Goal: Information Seeking & Learning: Find specific fact

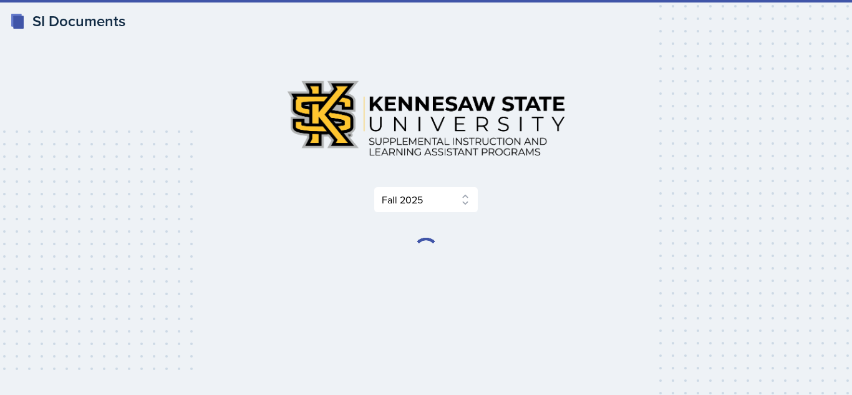
select select "2bed604d-1099-4043-b1bc-2365e8740244"
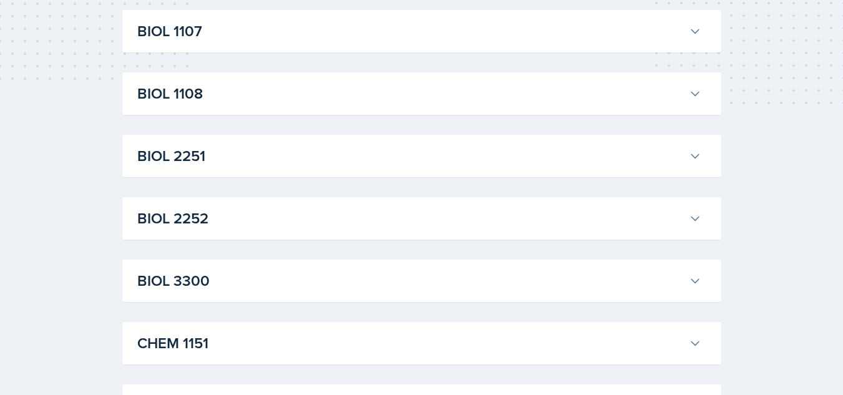
scroll to position [291, 0]
click at [412, 264] on div "BIOL 3300 [PERSON_NAME] Professor: [PERSON_NAME] Export to Google Calendar Recu…" at bounding box center [421, 279] width 599 height 42
click at [704, 278] on div "BIOL 3300 [PERSON_NAME] Professor: [PERSON_NAME] Export to Google Calendar Recu…" at bounding box center [421, 279] width 599 height 42
click at [694, 283] on icon at bounding box center [695, 279] width 12 height 12
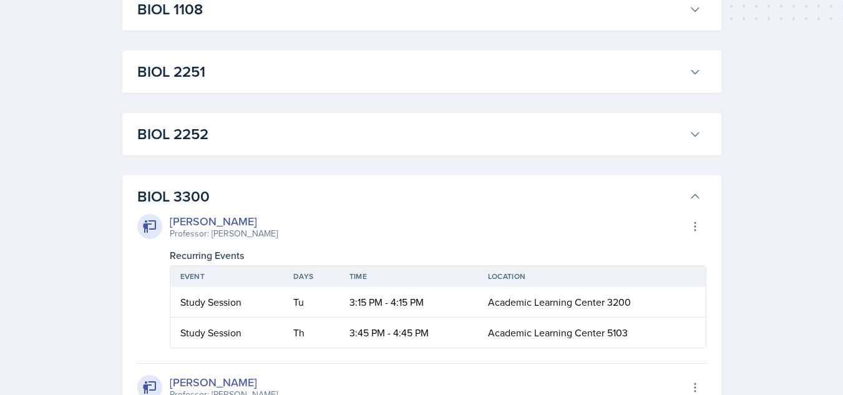
scroll to position [370, 0]
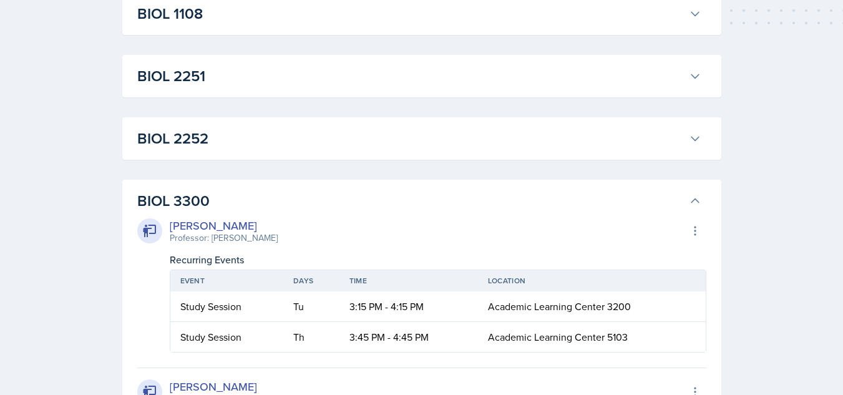
click at [691, 201] on icon at bounding box center [695, 201] width 12 height 12
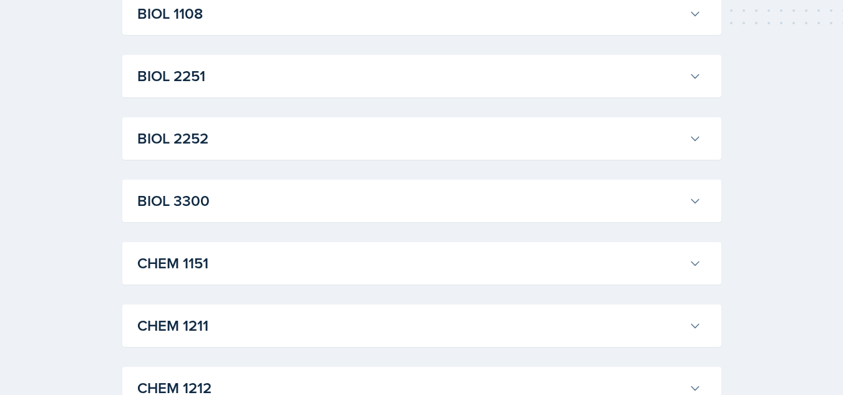
click at [694, 135] on icon at bounding box center [695, 138] width 12 height 12
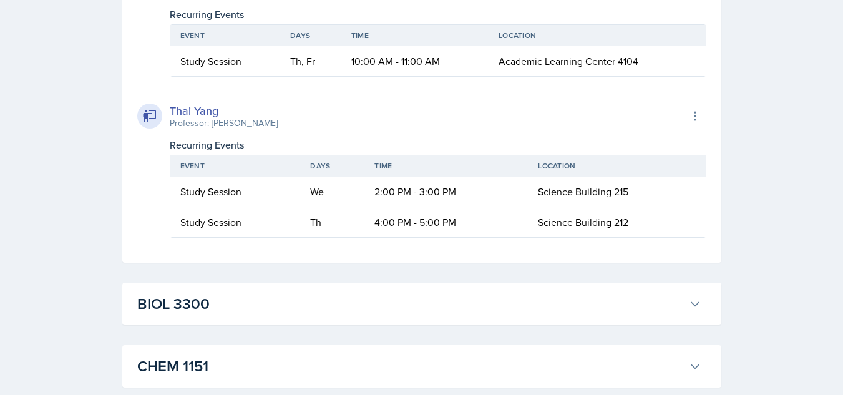
scroll to position [844, 0]
drag, startPoint x: 536, startPoint y: 289, endPoint x: 637, endPoint y: 293, distance: 101.1
click at [637, 206] on td "Science Building 215" at bounding box center [616, 191] width 177 height 31
copy span "Science Building 215"
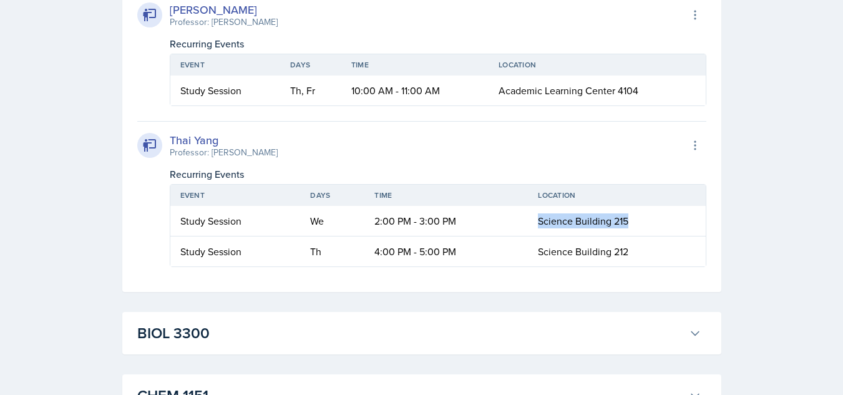
scroll to position [814, 0]
